Goal: Information Seeking & Learning: Learn about a topic

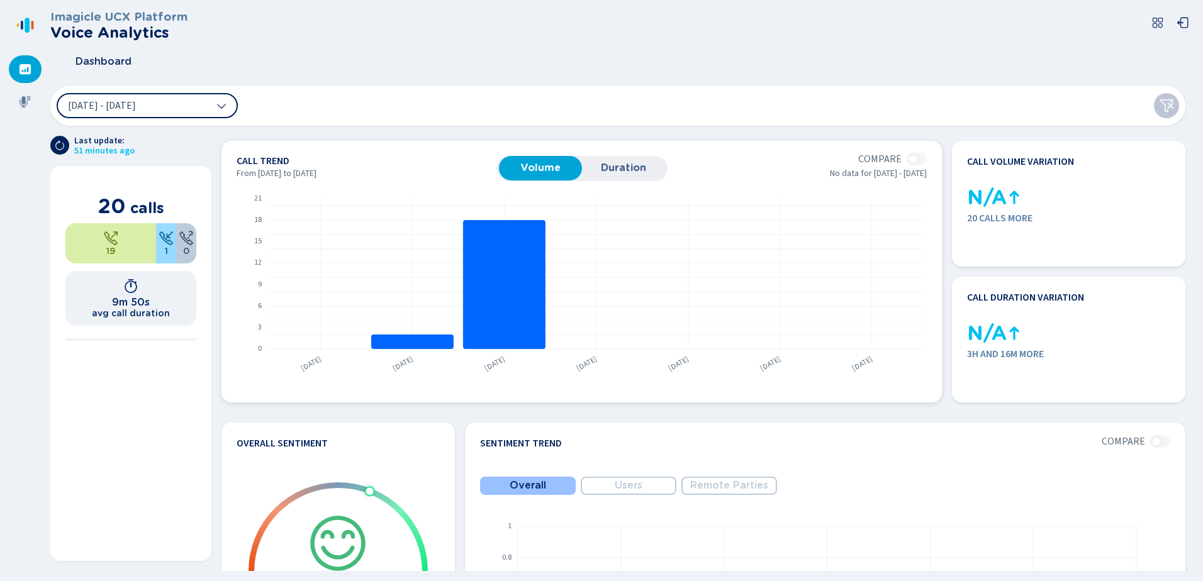
click at [631, 164] on span "Duration" at bounding box center [623, 167] width 70 height 11
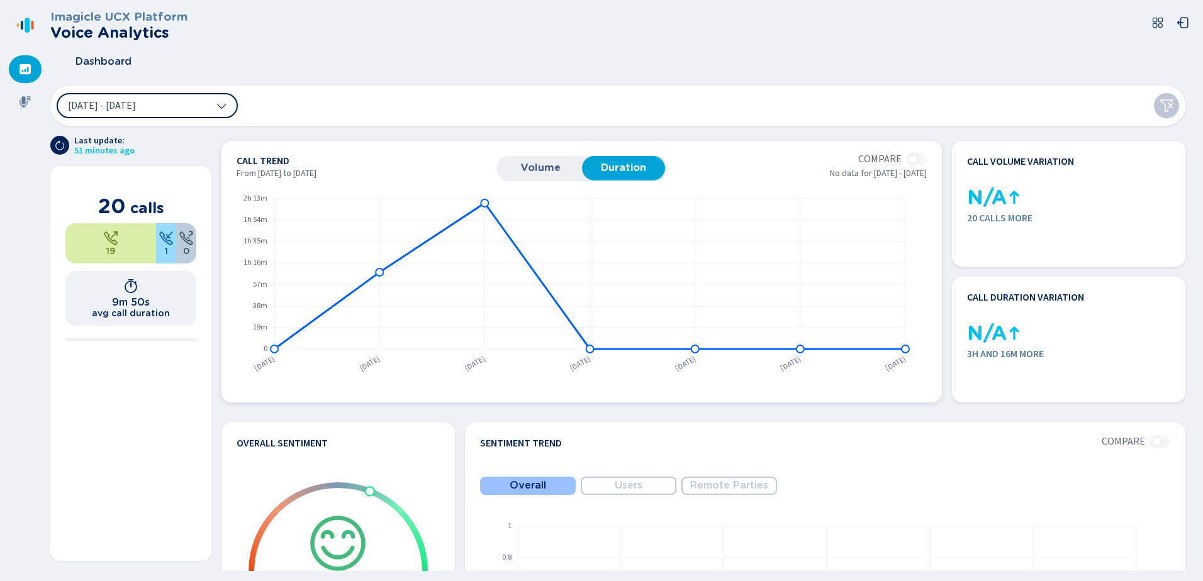
click at [533, 173] on span "Volume" at bounding box center [540, 167] width 70 height 11
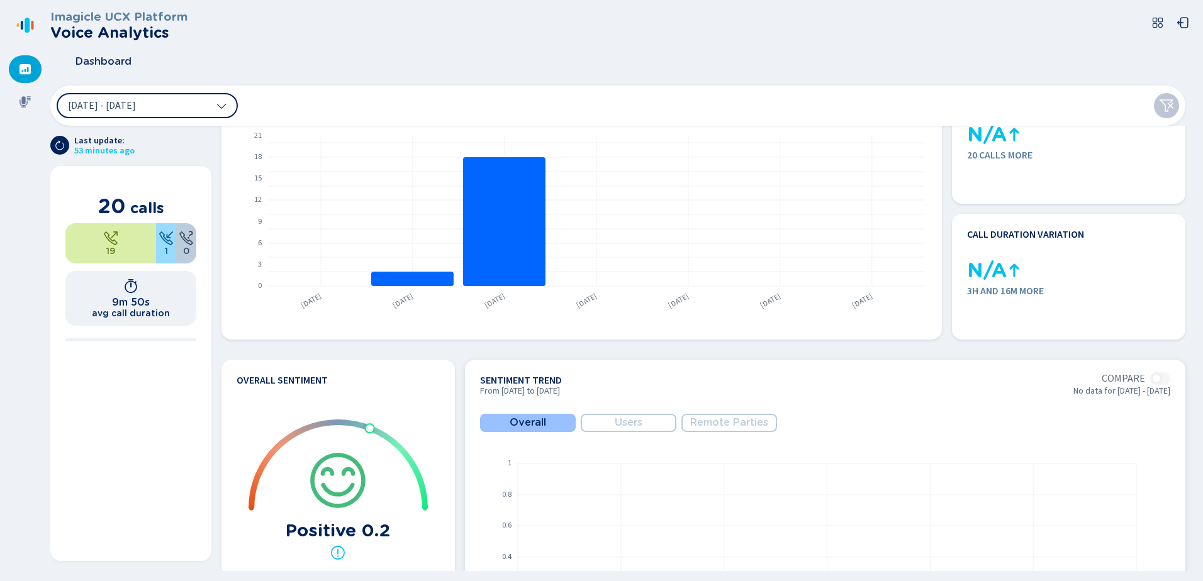
scroll to position [189, 0]
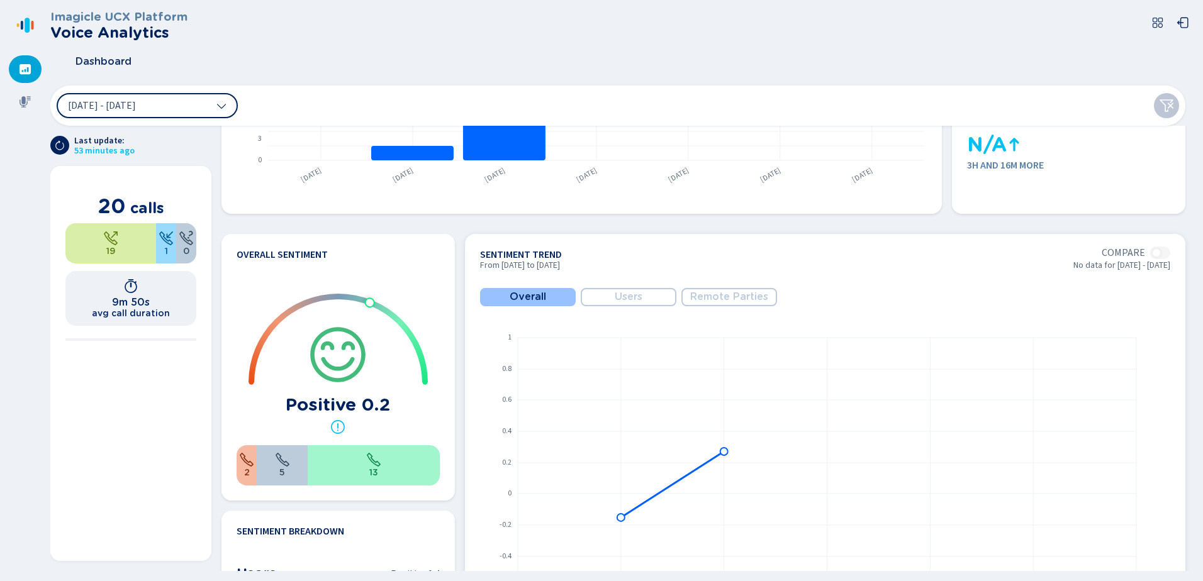
click at [649, 291] on button "Users" at bounding box center [629, 297] width 96 height 18
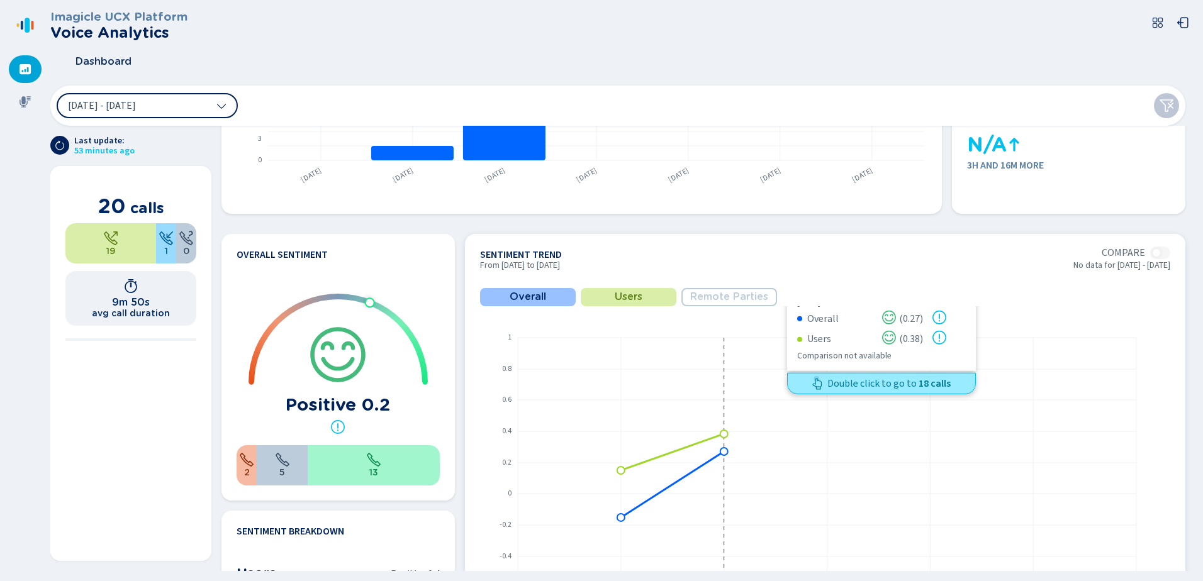
scroll to position [334, 0]
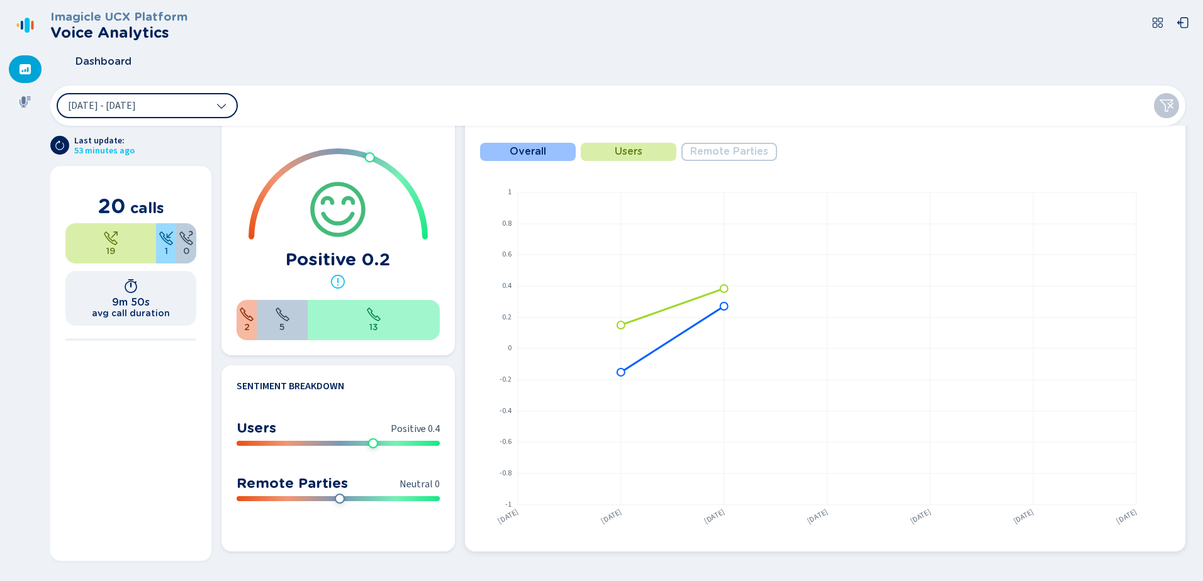
click at [735, 155] on span "Remote Parties" at bounding box center [729, 151] width 78 height 11
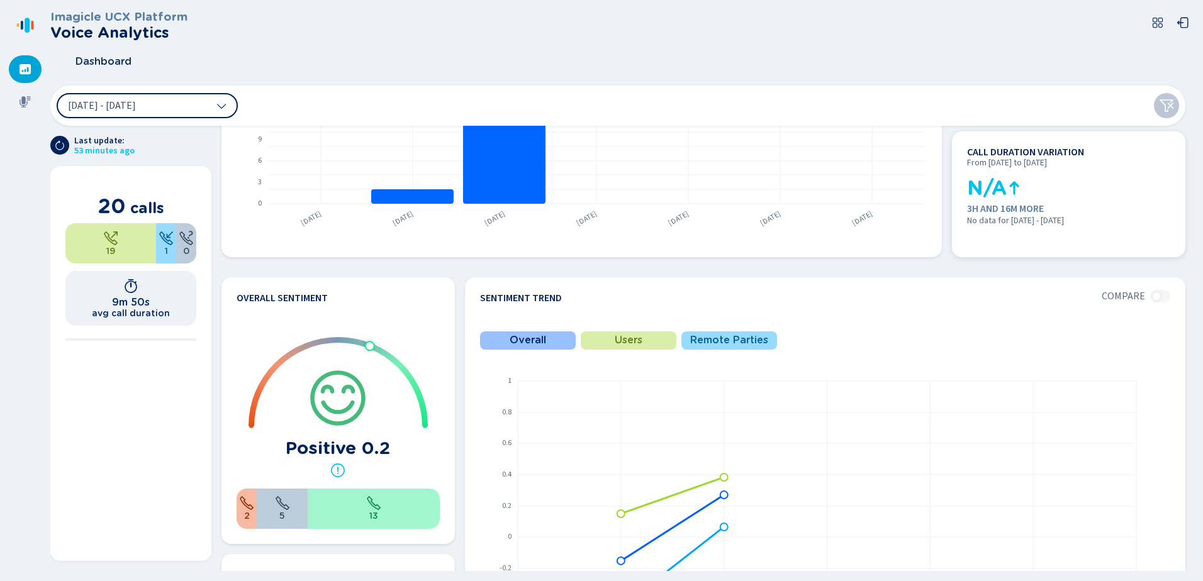
scroll to position [0, 0]
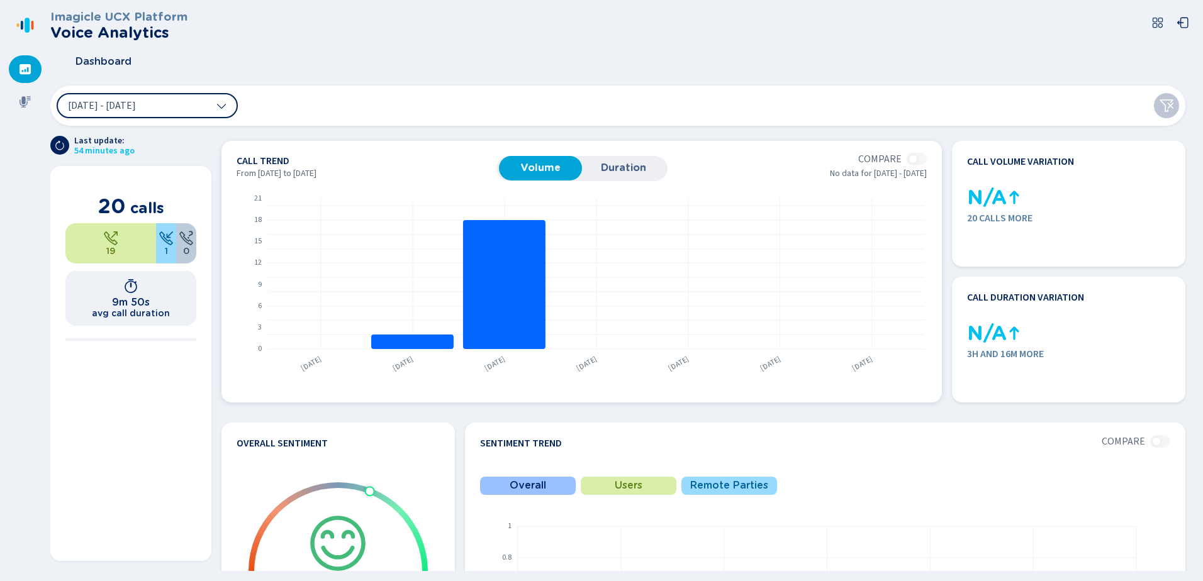
click at [593, 164] on span "Duration" at bounding box center [623, 167] width 70 height 11
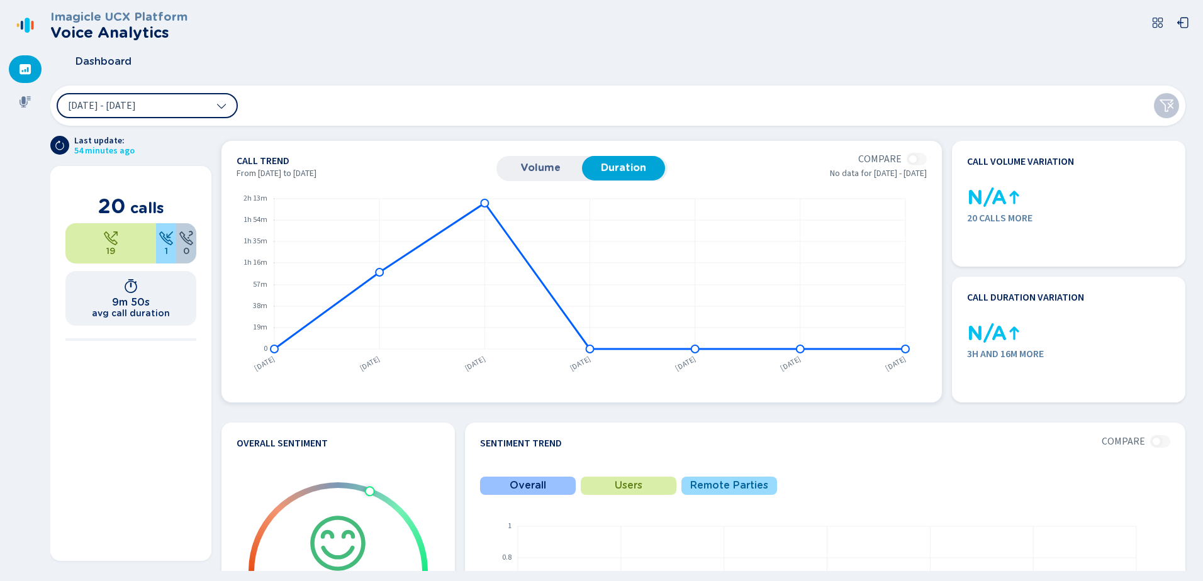
click at [549, 162] on span "Volume" at bounding box center [540, 167] width 70 height 11
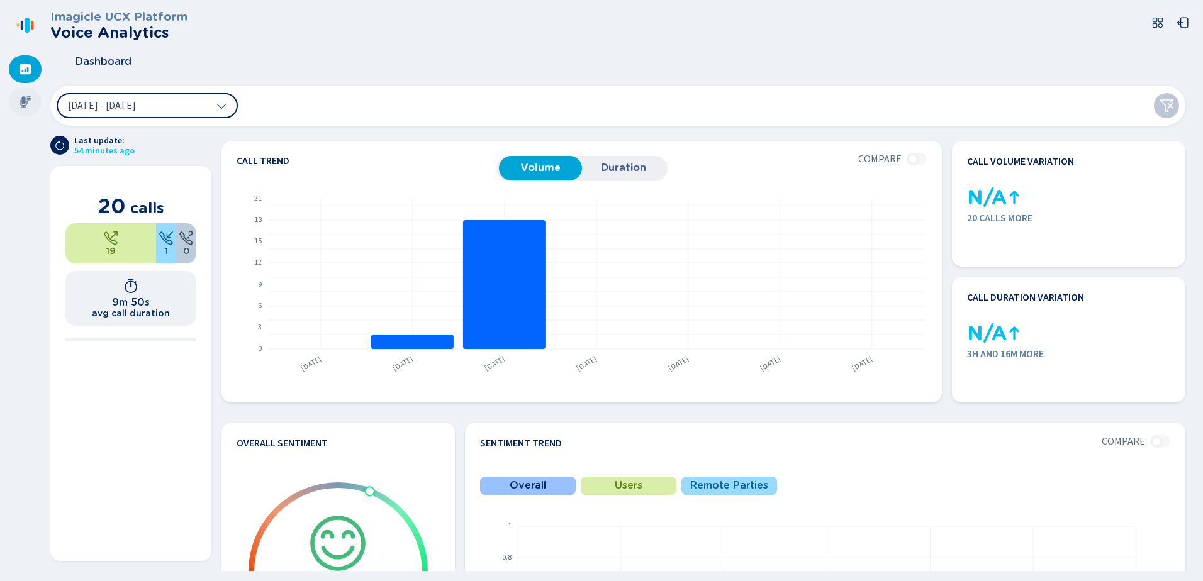
click at [17, 105] on div at bounding box center [25, 102] width 33 height 28
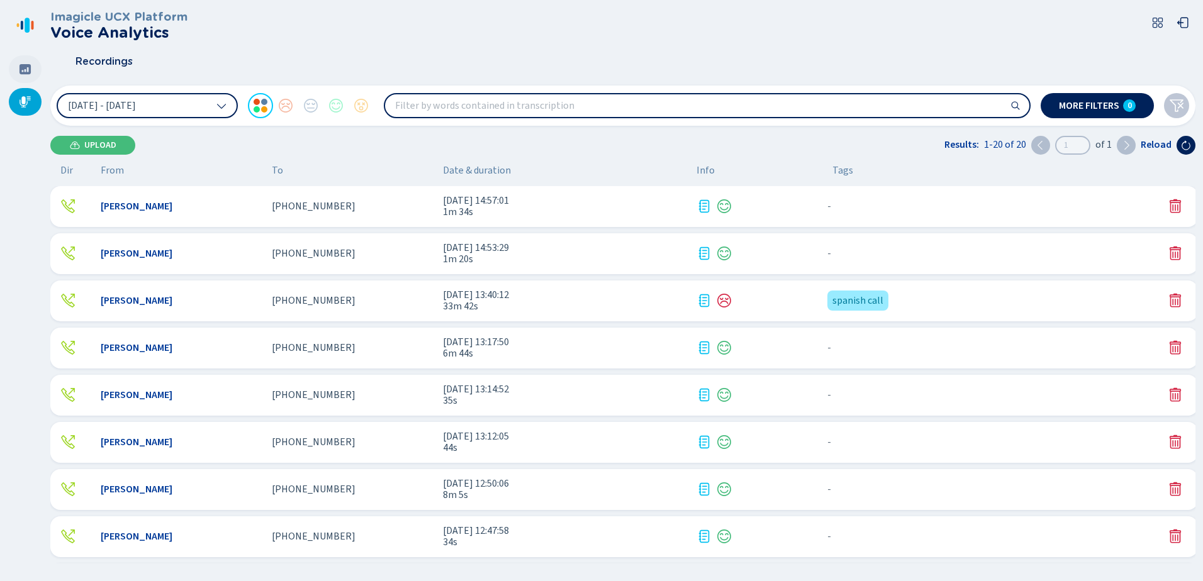
click at [21, 69] on icon at bounding box center [25, 69] width 11 height 10
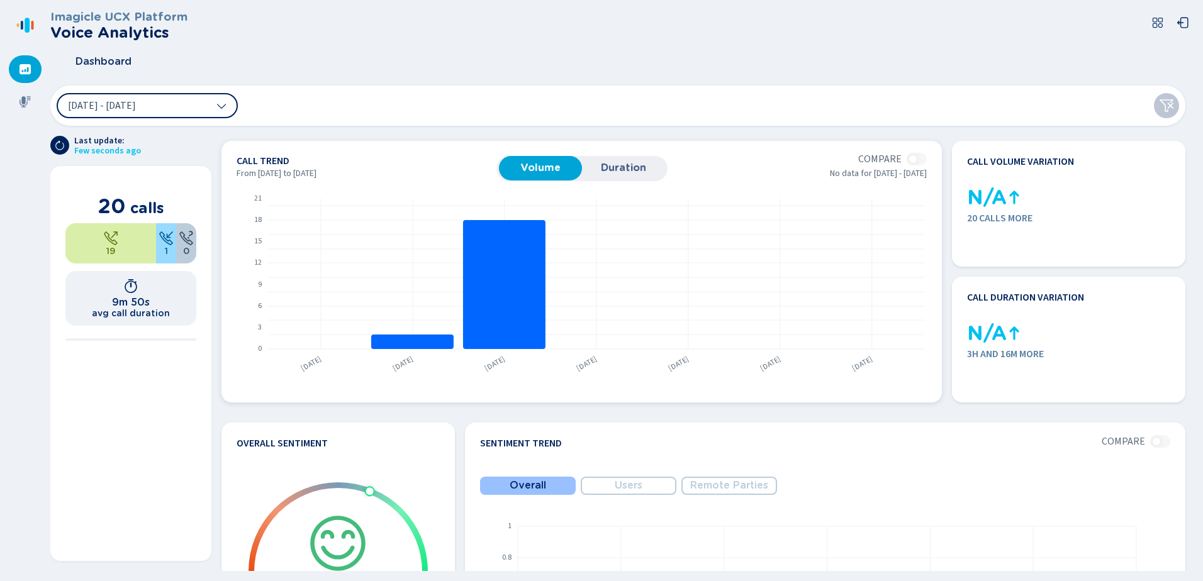
click at [912, 157] on section "Compare" at bounding box center [892, 159] width 69 height 13
click at [922, 159] on section "Compare" at bounding box center [892, 159] width 69 height 13
click at [137, 388] on section "From [DATE] to [DATE] 20 calls 19 1 0 9m 50s avg call duration" at bounding box center [130, 363] width 161 height 395
